Goal: Task Accomplishment & Management: Use online tool/utility

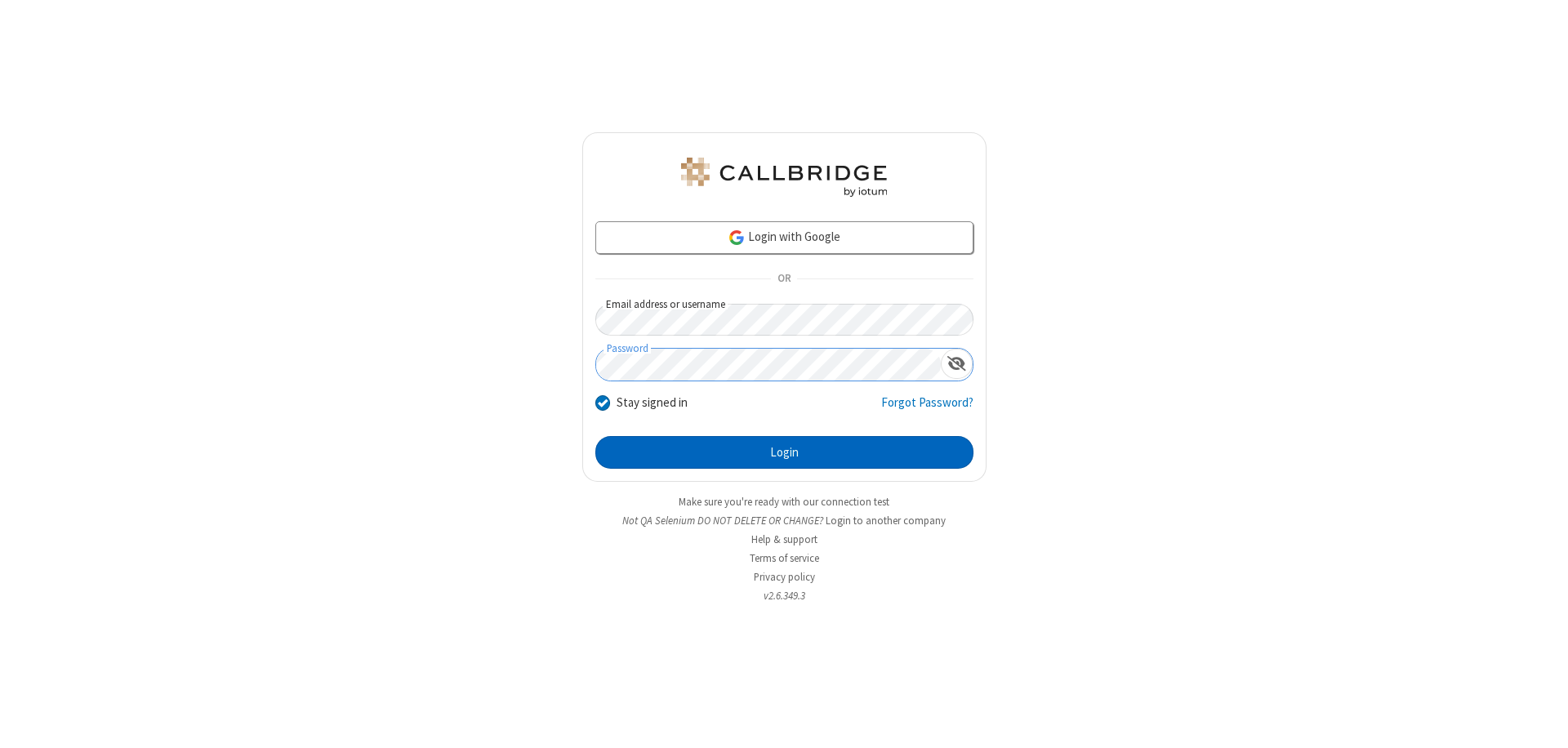
click at [784, 452] on button "Login" at bounding box center [785, 452] width 378 height 33
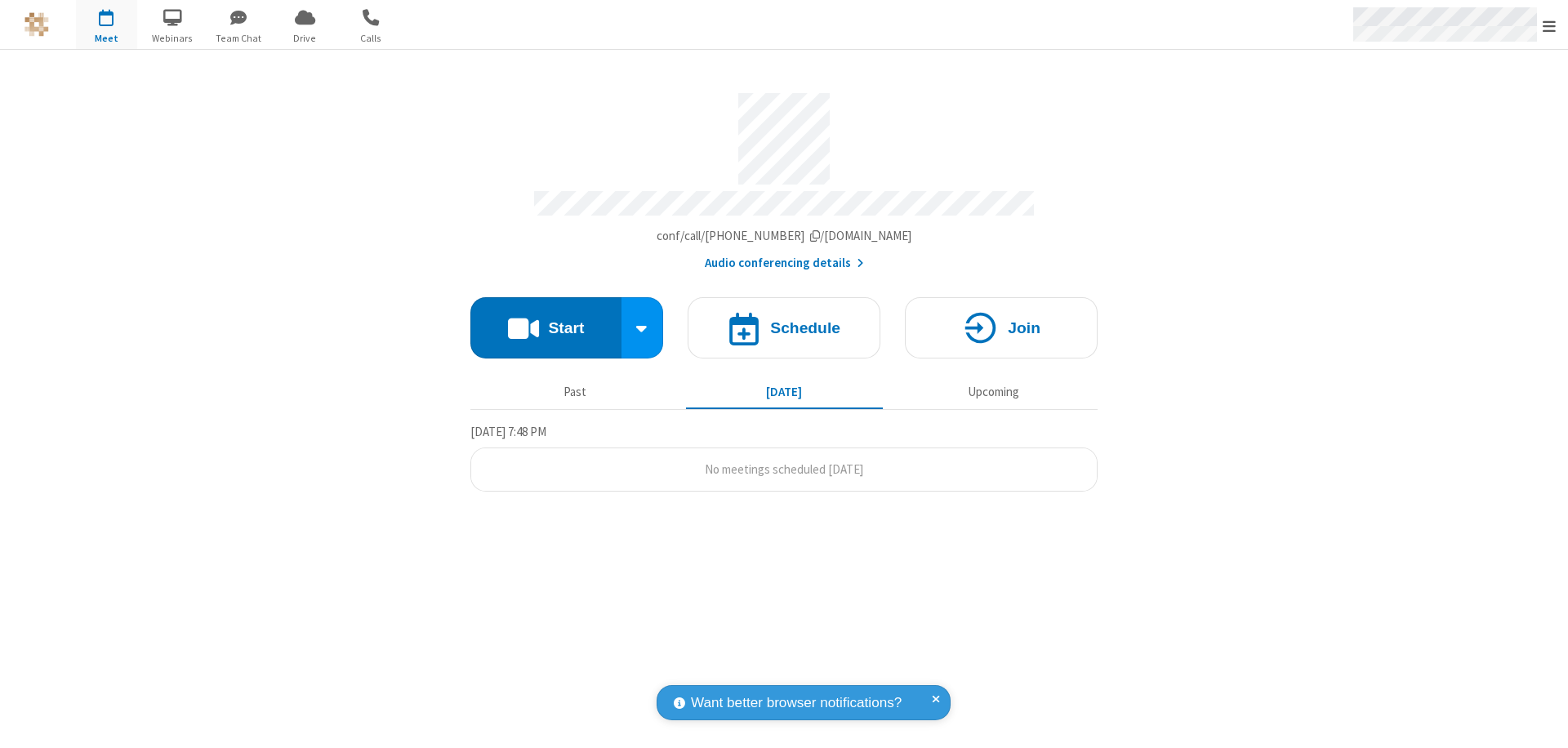
click at [1550, 25] on span "Open menu" at bounding box center [1549, 26] width 13 height 16
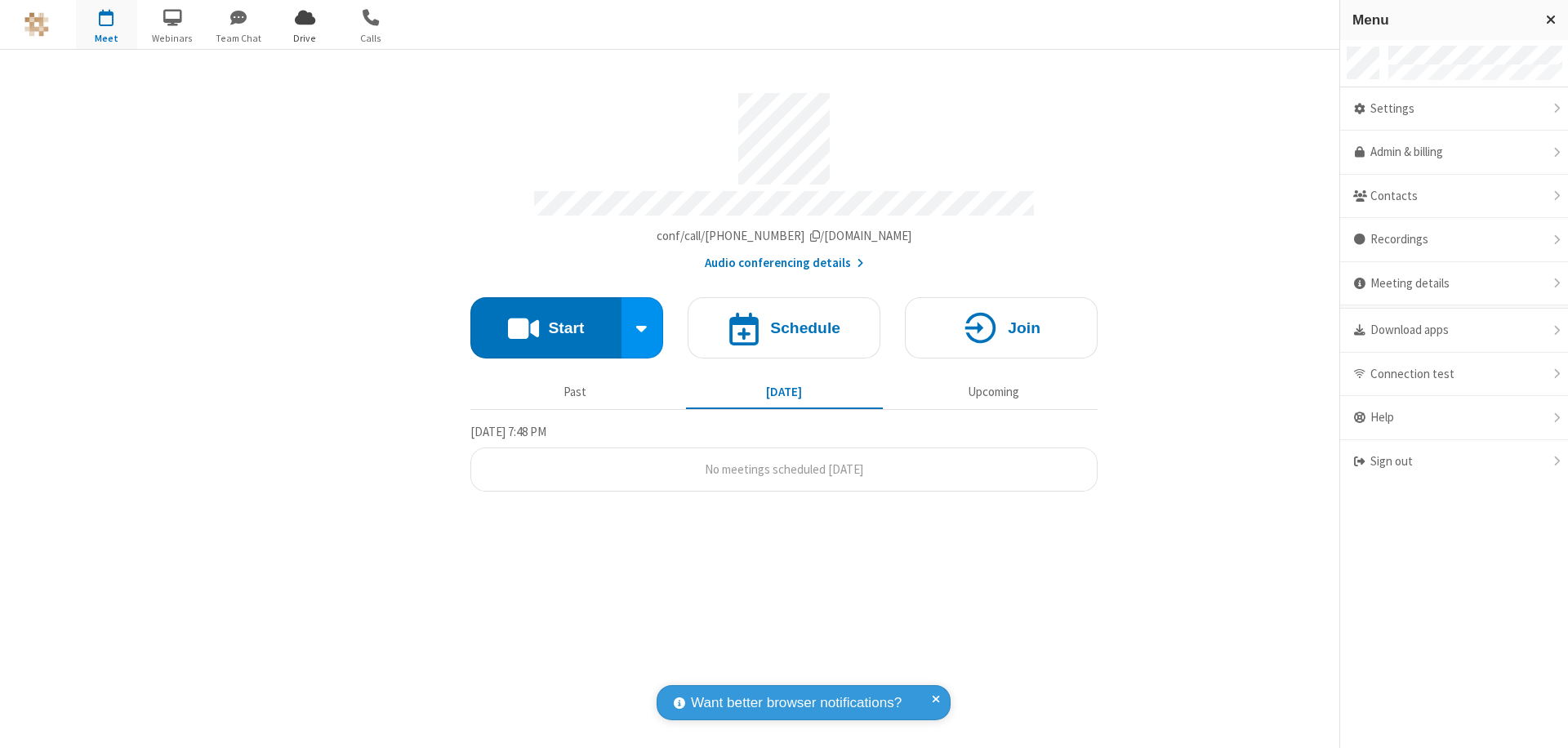
click at [305, 38] on span "Drive" at bounding box center [305, 38] width 61 height 15
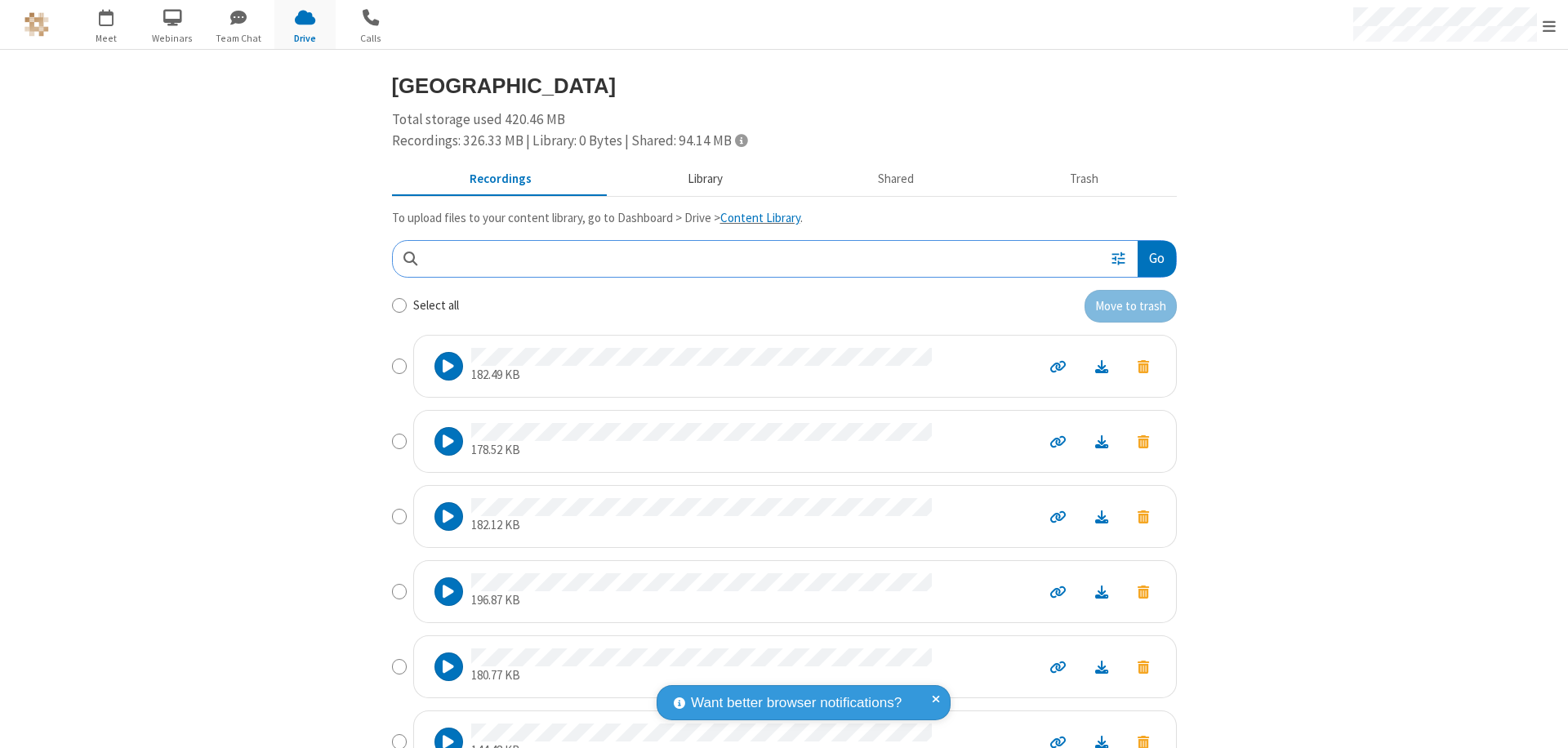
click at [697, 179] on button "Library" at bounding box center [704, 179] width 191 height 31
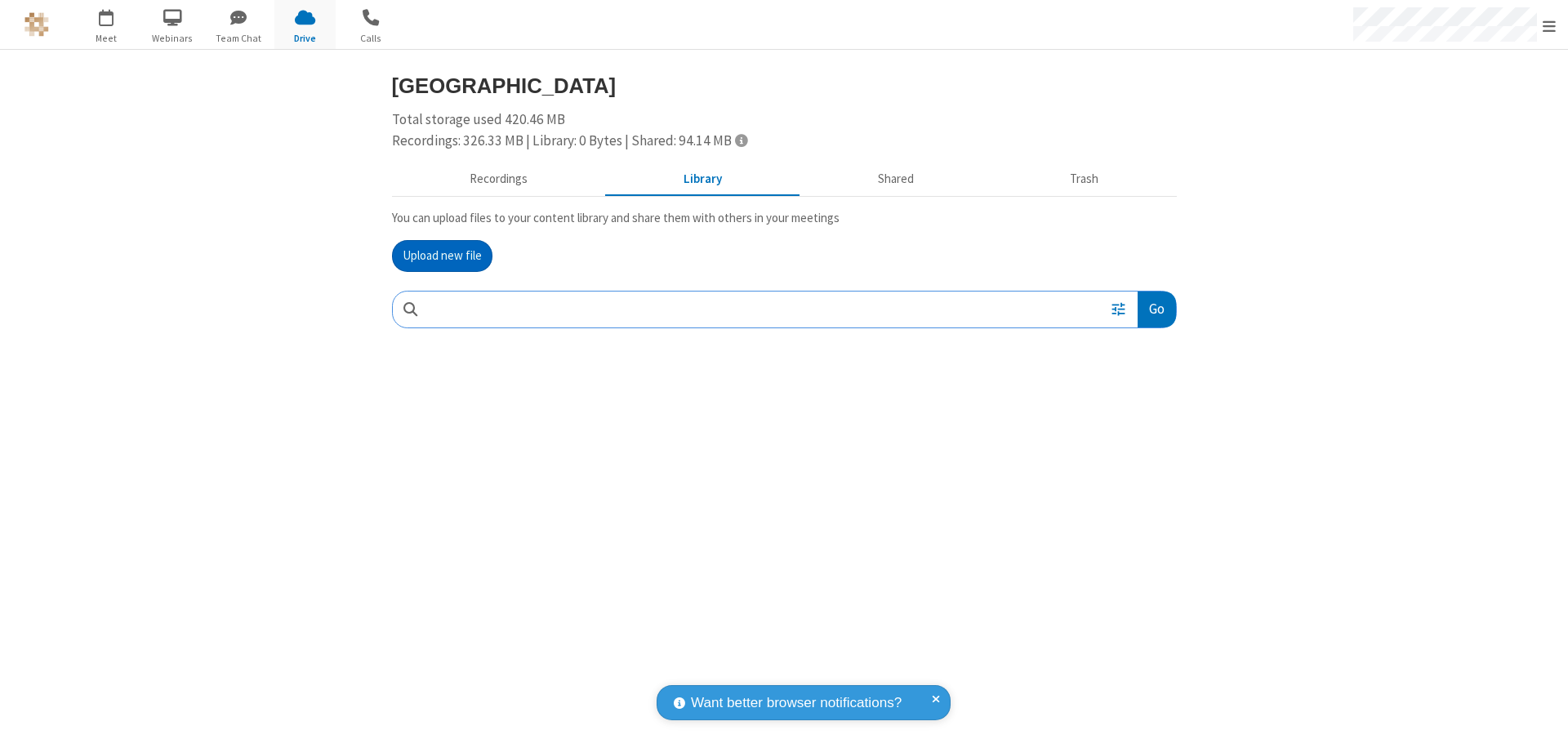
click at [441, 255] on button "Upload new file" at bounding box center [442, 256] width 101 height 33
